Goal: Transaction & Acquisition: Subscribe to service/newsletter

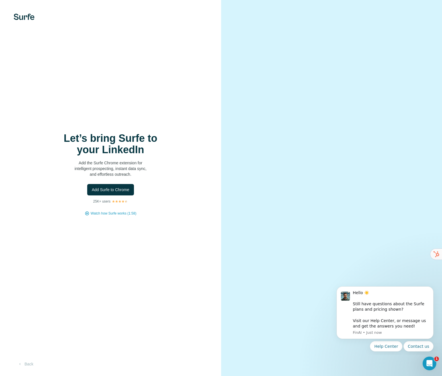
click at [132, 139] on h1 "Let’s bring Surfe to your LinkedIn" at bounding box center [111, 144] width 114 height 23
click at [432, 288] on icon "Dismiss notification" at bounding box center [432, 287] width 3 height 3
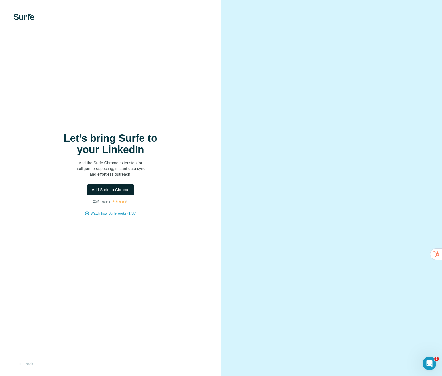
click at [124, 192] on span "Add Surfe to Chrome" at bounding box center [111, 190] width 38 height 6
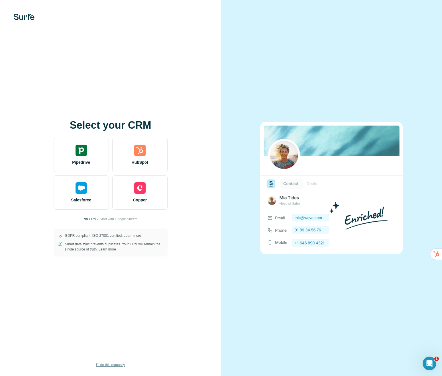
click at [122, 363] on span "I’ll do this manually" at bounding box center [110, 364] width 29 height 5
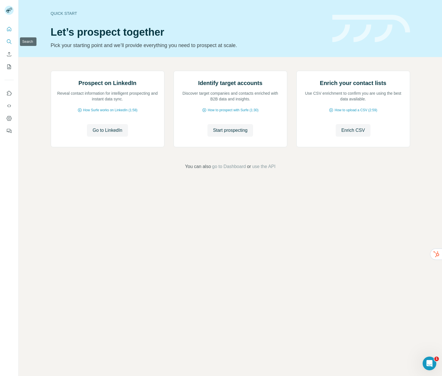
click at [10, 40] on icon "Search" at bounding box center [9, 41] width 4 height 4
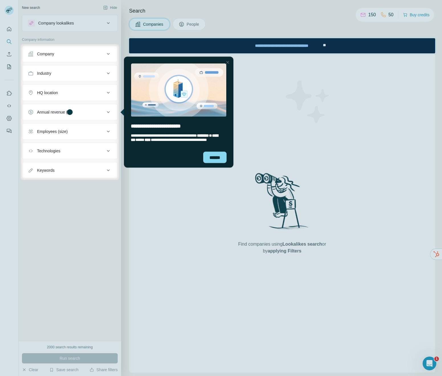
click at [197, 23] on div at bounding box center [221, 22] width 442 height 44
click at [219, 156] on div "******" at bounding box center [214, 156] width 23 height 11
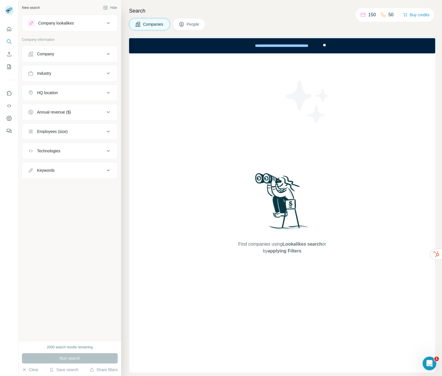
drag, startPoint x: 317, startPoint y: 50, endPoint x: 197, endPoint y: 27, distance: 121.8
click at [197, 27] on div "entering tooltip" at bounding box center [181, 41] width 114 height 36
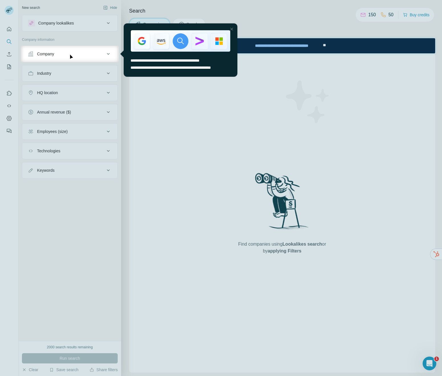
click at [231, 30] on div at bounding box center [232, 29] width 7 height 7
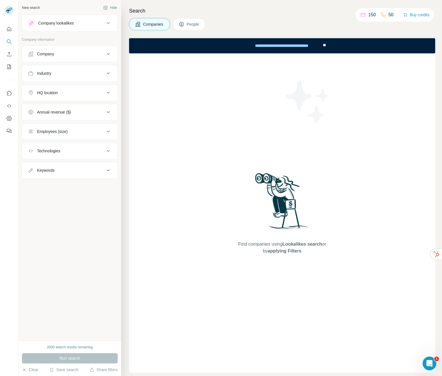
click at [203, 28] on button "People" at bounding box center [189, 24] width 33 height 12
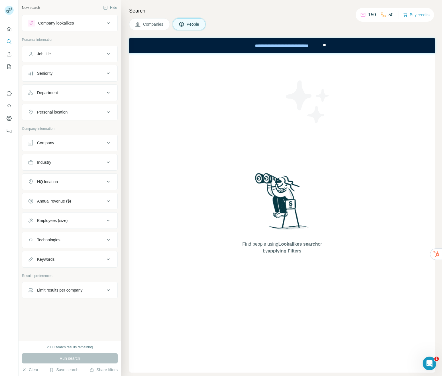
drag, startPoint x: 150, startPoint y: 25, endPoint x: 147, endPoint y: 27, distance: 3.1
click at [150, 25] on span "Companies" at bounding box center [153, 24] width 21 height 6
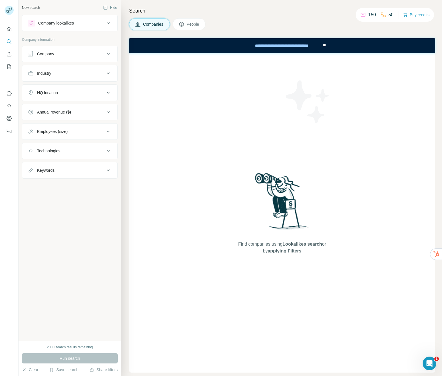
click at [70, 52] on div "Company" at bounding box center [66, 54] width 77 height 6
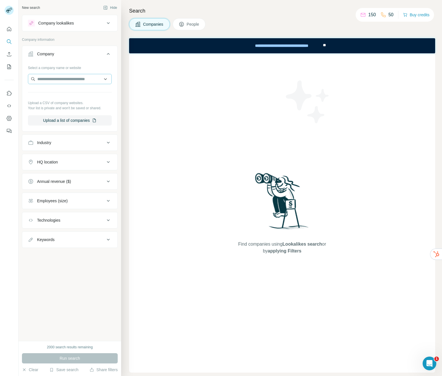
click at [72, 84] on div at bounding box center [70, 79] width 84 height 11
click at [78, 80] on input "text" at bounding box center [70, 79] width 84 height 10
type input "**********"
click at [77, 90] on div "Rota Engineering [DOMAIN_NAME]" at bounding box center [69, 94] width 81 height 15
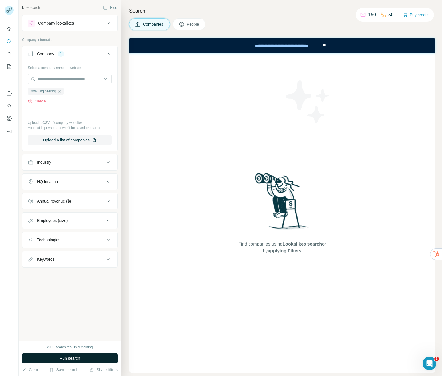
click at [78, 357] on span "Run search" at bounding box center [70, 358] width 21 height 6
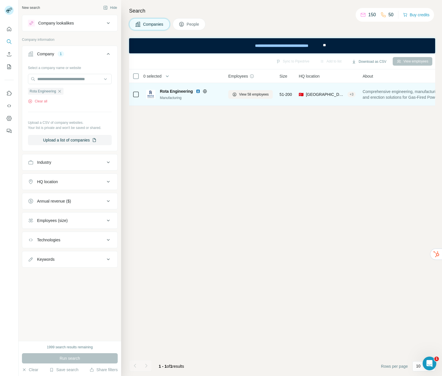
click at [213, 98] on div "Manufacturing" at bounding box center [191, 97] width 62 height 5
click at [239, 92] on button "View 58 employees" at bounding box center [251, 94] width 45 height 9
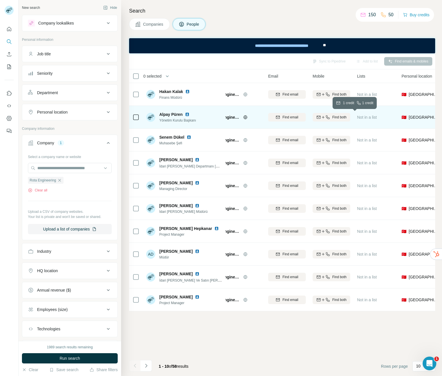
scroll to position [0, 24]
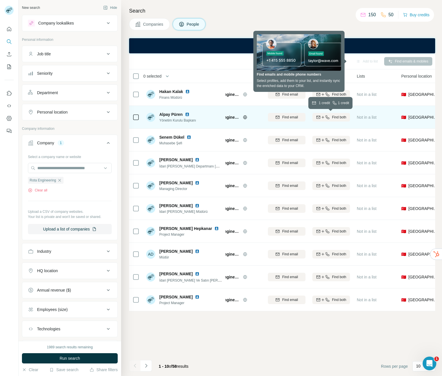
click at [334, 116] on span "Find both" at bounding box center [339, 117] width 14 height 5
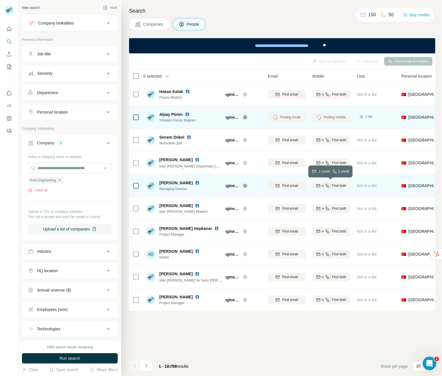
click at [341, 187] on span "Find both" at bounding box center [339, 185] width 14 height 5
click at [416, 366] on div "10" at bounding box center [424, 366] width 23 height 10
click at [423, 320] on div "60" at bounding box center [424, 321] width 13 height 6
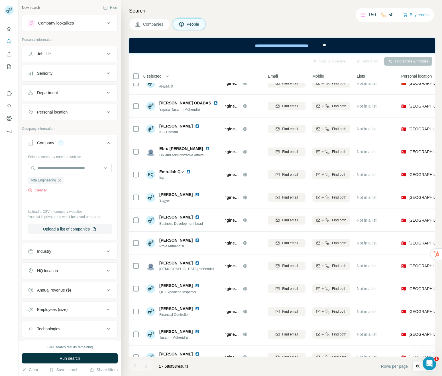
scroll to position [537, 24]
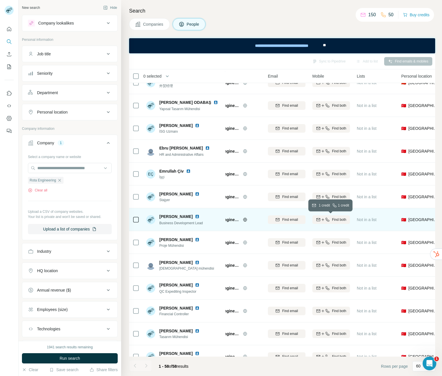
click at [338, 219] on span "Find both" at bounding box center [339, 219] width 14 height 5
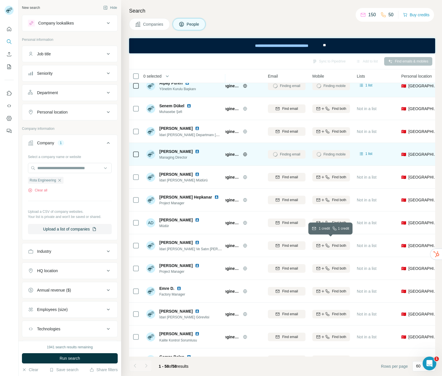
scroll to position [0, 24]
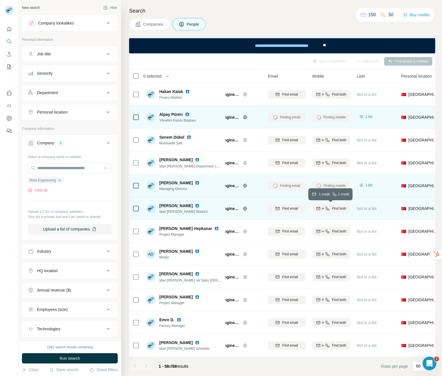
click at [324, 207] on icon "button" at bounding box center [323, 208] width 5 height 5
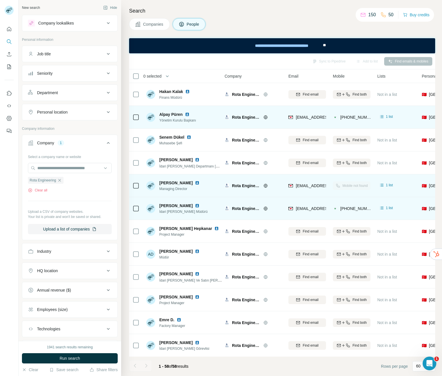
scroll to position [0, 0]
